Goal: Task Accomplishment & Management: Complete application form

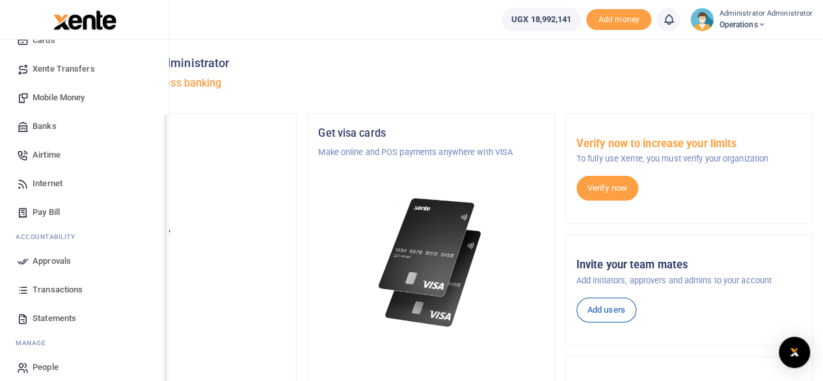
scroll to position [112, 0]
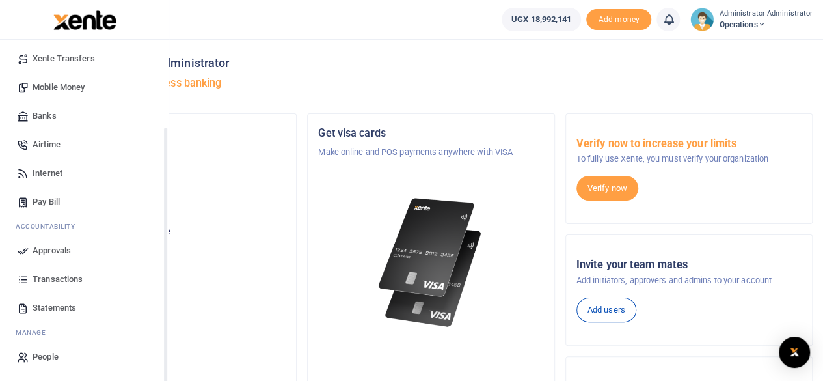
drag, startPoint x: 165, startPoint y: 182, endPoint x: 163, endPoint y: 296, distance: 114.5
click at [163, 296] on div "Start Dashboard M ake Payments Cards Xente Transfers Mobile Money Banks Airtime…" at bounding box center [84, 230] width 169 height 381
click at [48, 116] on span "Banks" at bounding box center [45, 115] width 24 height 13
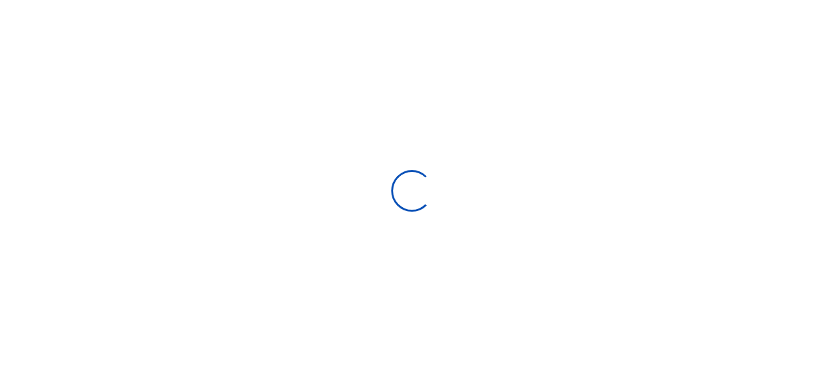
select select
select select "Loading bundles"
select select
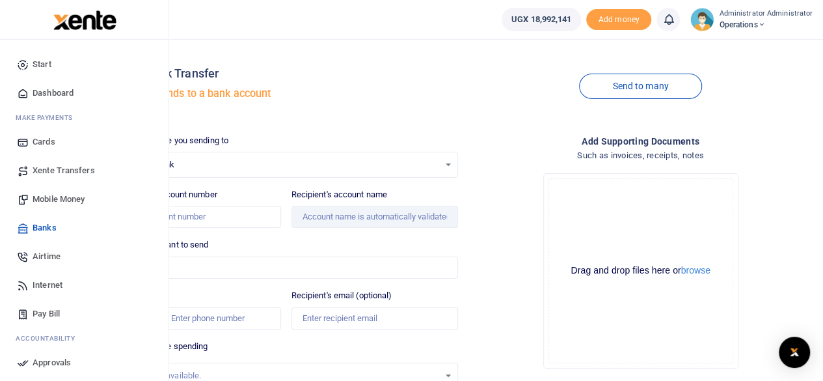
click at [43, 197] on span "Mobile Money" at bounding box center [59, 199] width 52 height 13
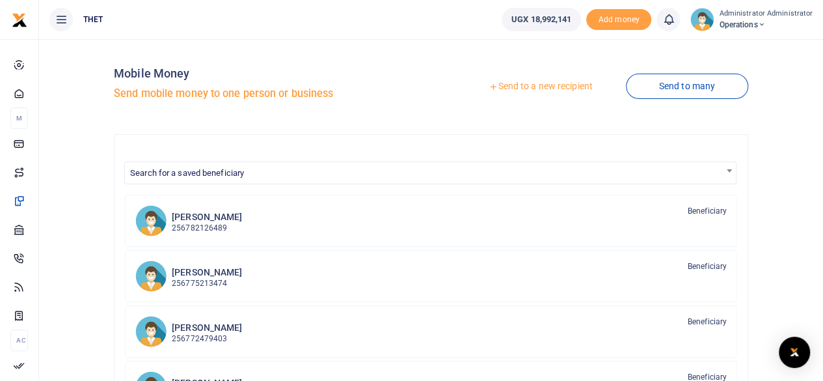
click at [528, 85] on link "Send to a new recipient" at bounding box center [540, 86] width 170 height 23
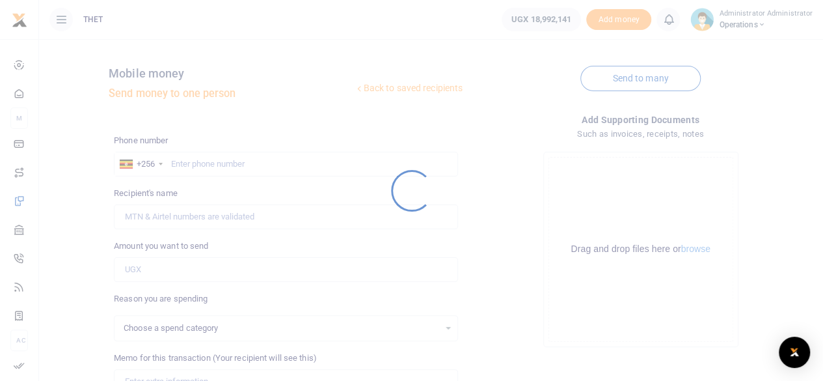
select select
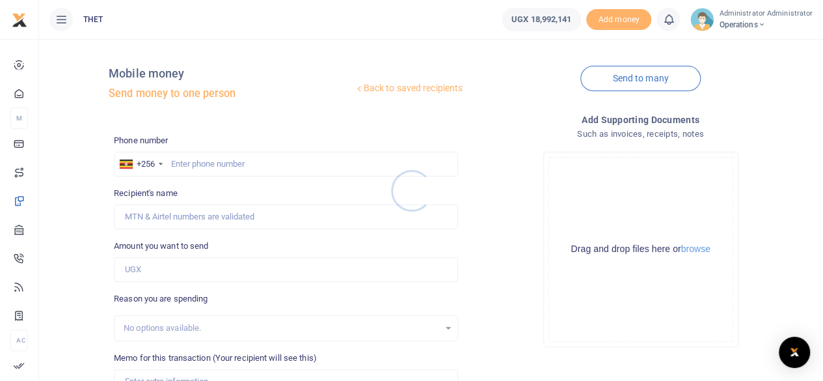
click at [193, 163] on div at bounding box center [411, 190] width 823 height 381
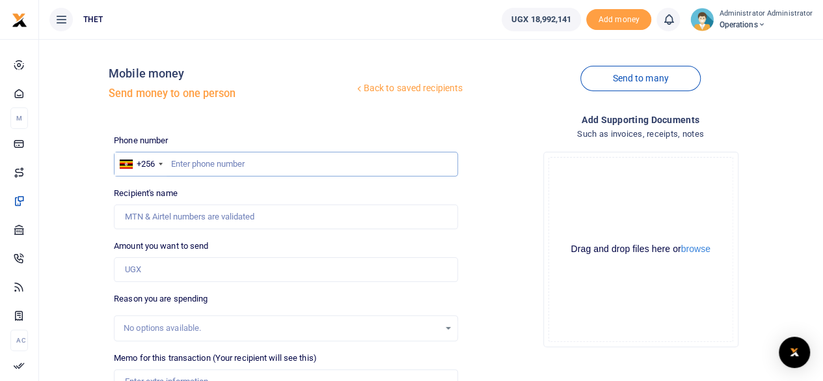
click at [185, 164] on input "text" at bounding box center [286, 164] width 344 height 25
paste input "256778615838"
click at [185, 165] on input "256778615838" at bounding box center [286, 164] width 344 height 25
type input "0778615838"
type input "Arnold Rubaromba"
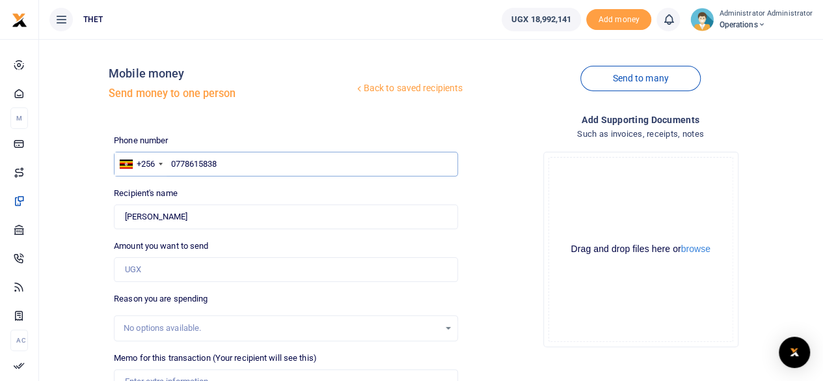
type input "0778615838"
click at [170, 267] on input "Amount you want to send" at bounding box center [286, 269] width 344 height 25
click at [330, 294] on div "Reason you are spending No options available." at bounding box center [286, 316] width 344 height 49
click at [129, 268] on input "300,000" at bounding box center [286, 269] width 344 height 25
type input "400,000"
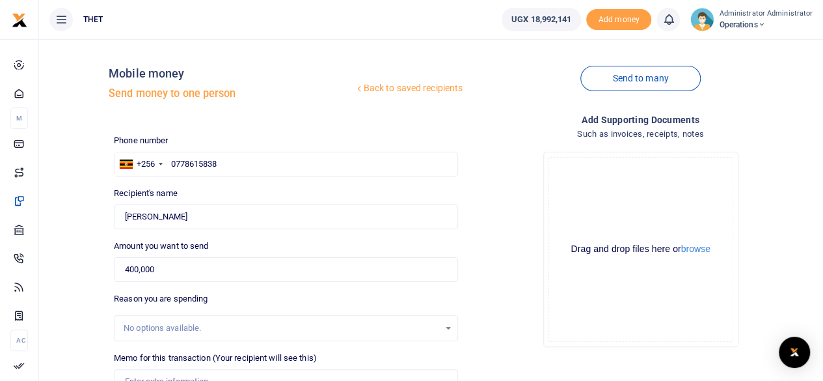
click at [314, 243] on div "Amount you want to send 400,000 Amount is required." at bounding box center [286, 260] width 344 height 42
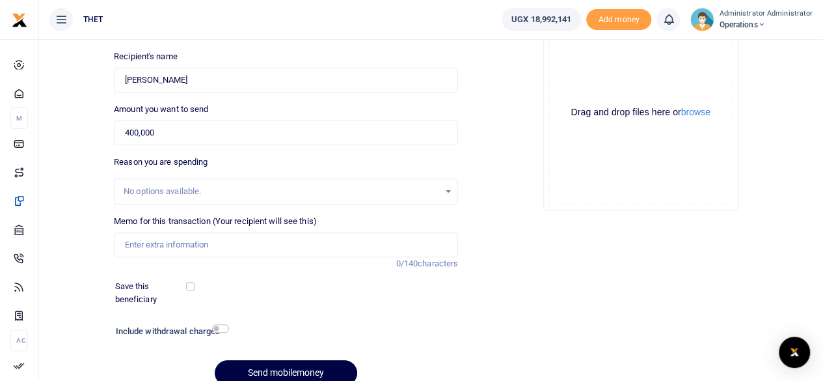
scroll to position [137, 0]
click at [134, 243] on input "Memo for this transaction (Your recipient will see this)" at bounding box center [286, 244] width 344 height 25
click at [288, 282] on div "Save this beneficiary" at bounding box center [278, 291] width 336 height 25
click at [220, 245] on input "UGX 100000 for break tea and 300000 for food" at bounding box center [286, 244] width 344 height 25
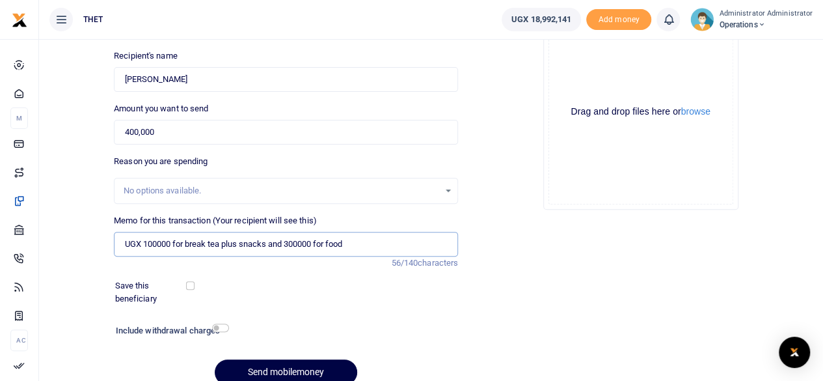
type input "UGX 100000 for break tea plus snacks and 300000 for food"
click at [295, 302] on div "Save this beneficiary" at bounding box center [278, 291] width 336 height 25
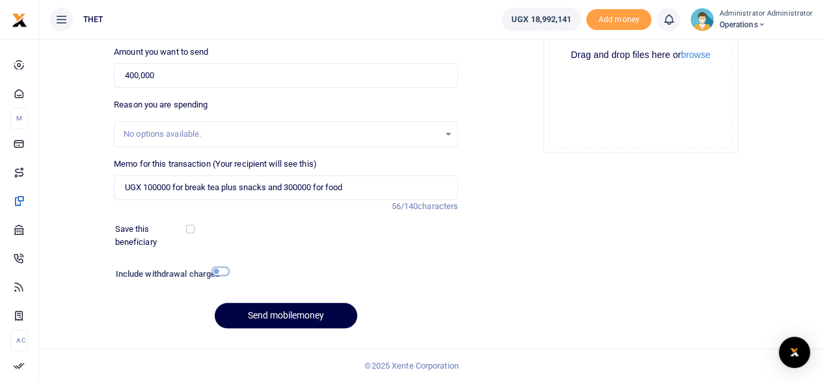
click at [217, 270] on input "checkbox" at bounding box center [220, 271] width 17 height 8
checkbox input "true"
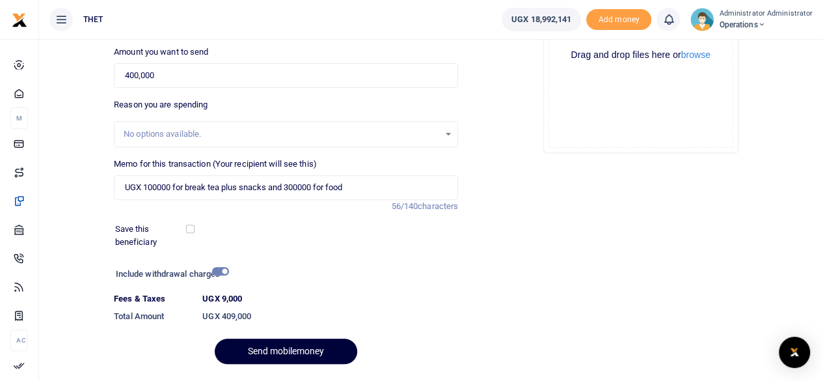
click at [282, 355] on button "Send mobilemoney" at bounding box center [286, 350] width 142 height 25
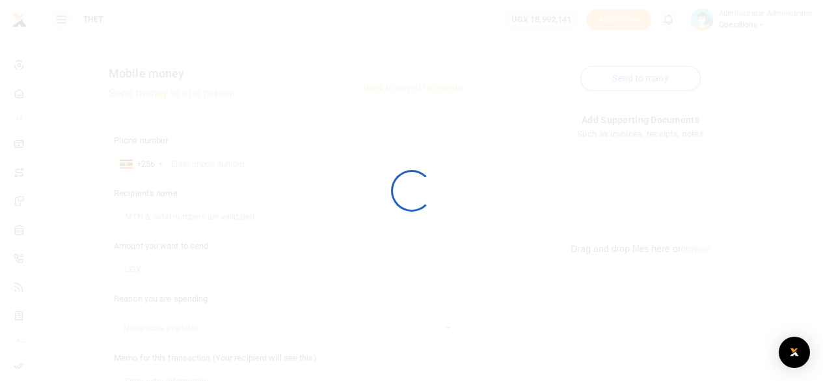
scroll to position [193, 0]
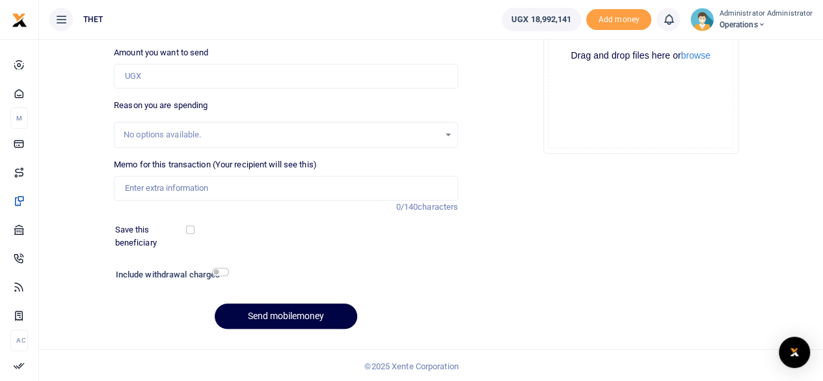
click at [671, 20] on icon at bounding box center [668, 19] width 13 height 14
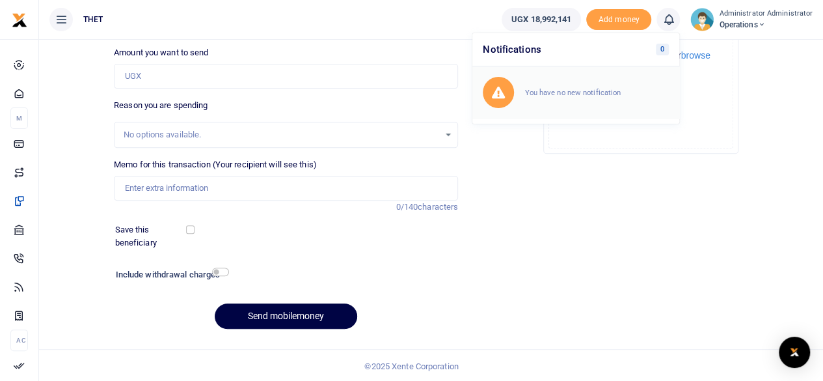
click at [543, 96] on small "You have no new notification" at bounding box center [572, 92] width 96 height 9
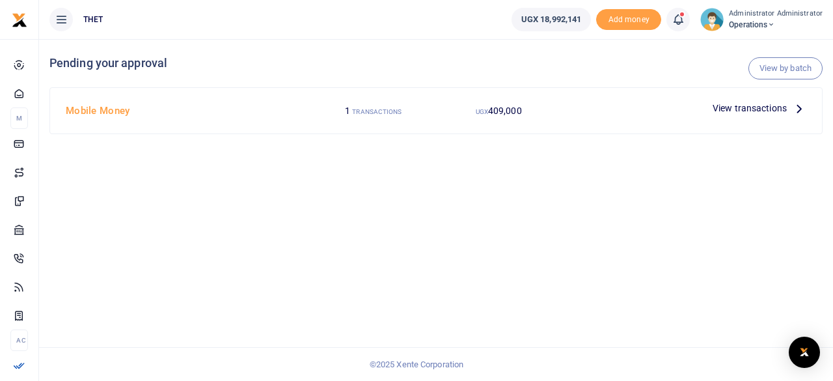
click at [801, 108] on icon at bounding box center [799, 108] width 14 height 14
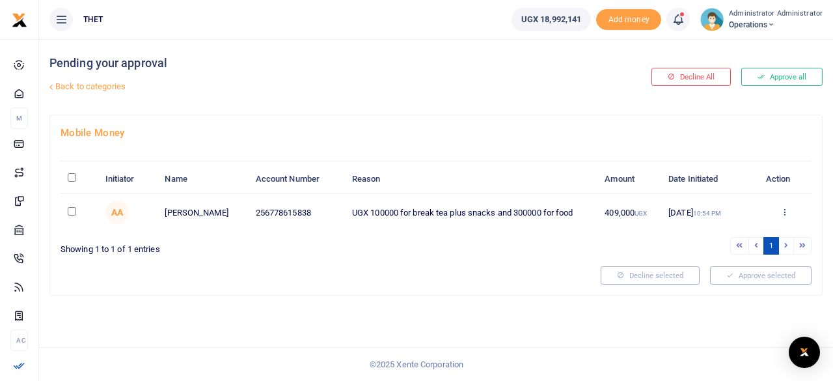
click at [785, 208] on icon at bounding box center [784, 211] width 8 height 9
click at [724, 232] on link "Approve" at bounding box center [736, 233] width 103 height 18
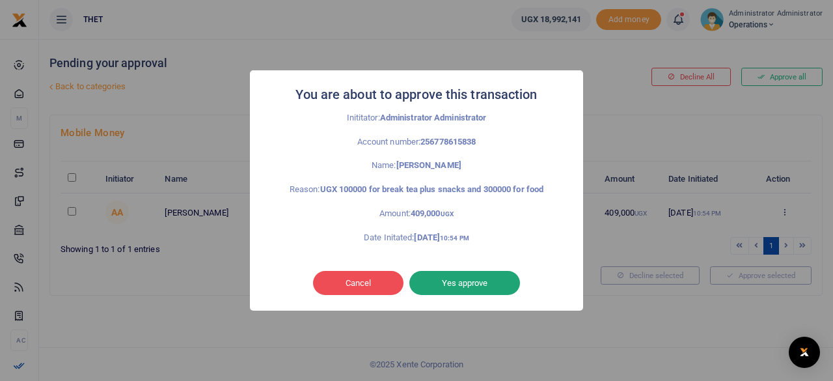
click at [479, 286] on button "Yes approve" at bounding box center [464, 283] width 111 height 25
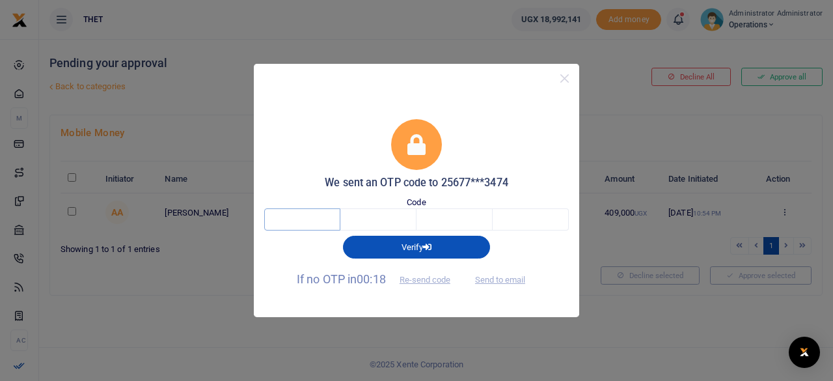
click at [310, 214] on input "text" at bounding box center [302, 219] width 76 height 22
type input "9"
type input "7"
type input "9"
type input "6"
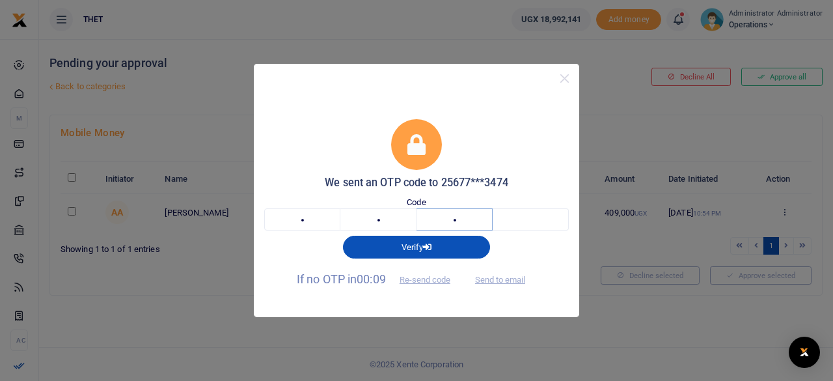
type input "7"
type input "3"
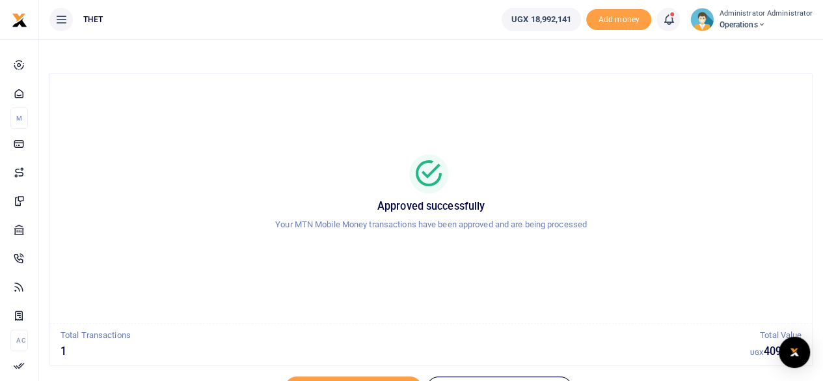
click at [675, 20] on span at bounding box center [675, 20] width 0 height 0
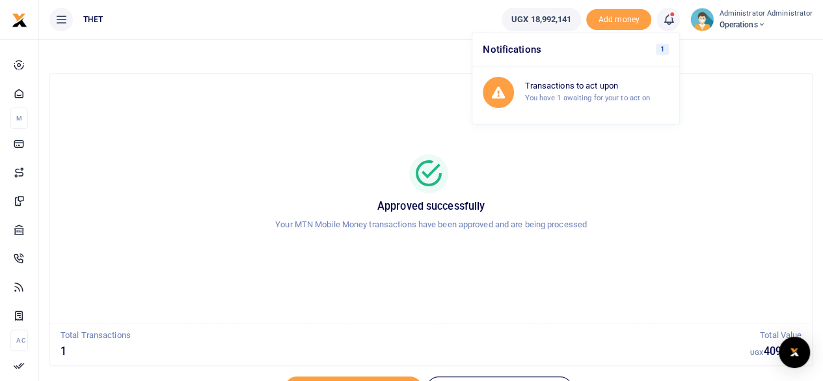
click at [747, 143] on div "Approved successfully Your MTN Mobile Money transactions have been approved and…" at bounding box center [431, 198] width 731 height 228
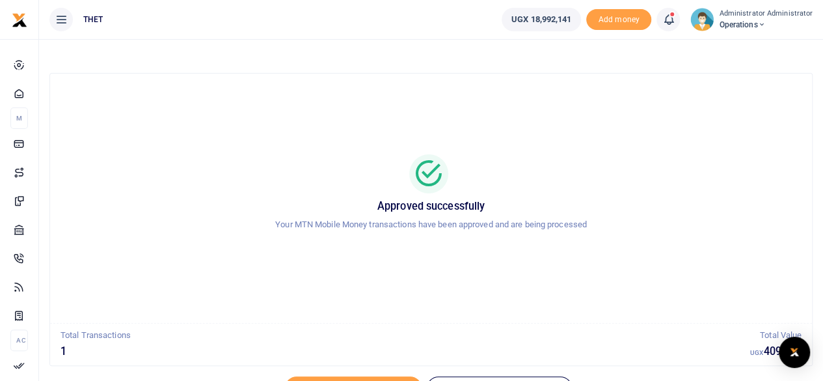
click at [763, 103] on div "Approved successfully Your MTN Mobile Money transactions have been approved and…" at bounding box center [431, 198] width 731 height 228
click at [674, 18] on icon at bounding box center [668, 19] width 13 height 14
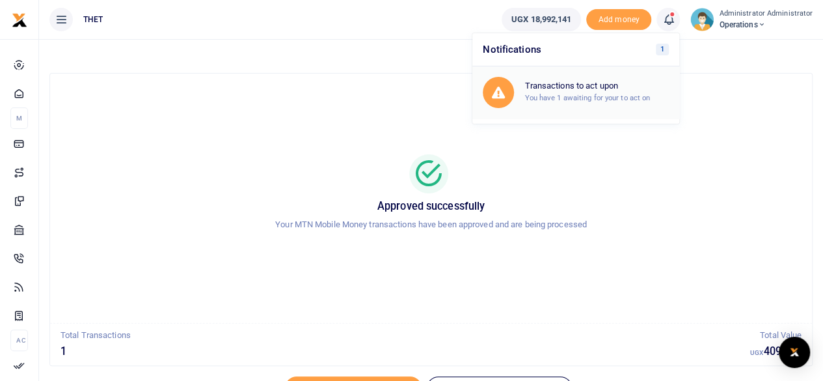
click at [600, 93] on small "You have 1 awaiting for your to act on" at bounding box center [587, 97] width 126 height 9
